Goal: Navigation & Orientation: Find specific page/section

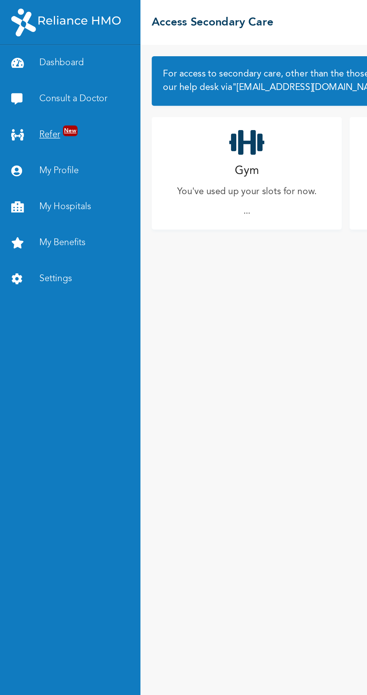
click at [42, 94] on link "Refer New" at bounding box center [47, 90] width 94 height 24
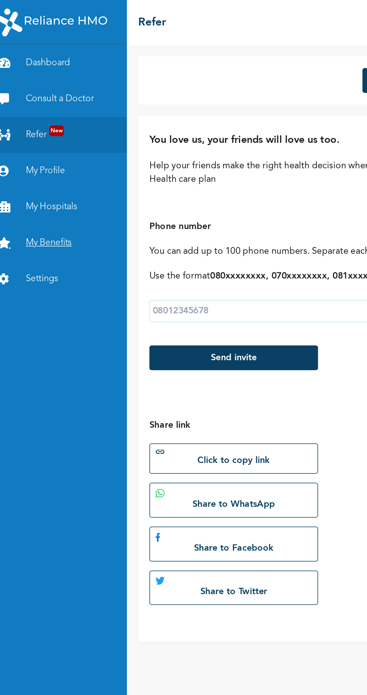
click at [57, 162] on link "My Benefits" at bounding box center [47, 162] width 94 height 24
